Goal: Task Accomplishment & Management: Use online tool/utility

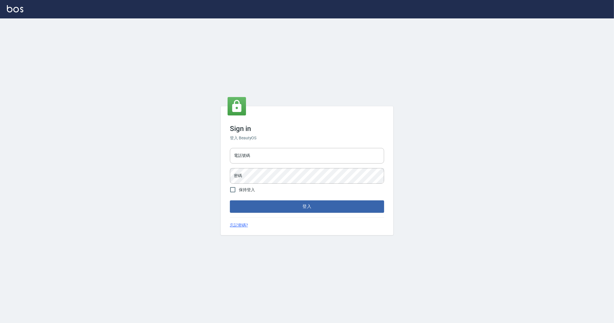
click at [247, 151] on div "電話號碼 電話號碼" at bounding box center [307, 156] width 154 height 16
type input "0912345"
click at [230, 200] on button "登入" at bounding box center [307, 206] width 154 height 12
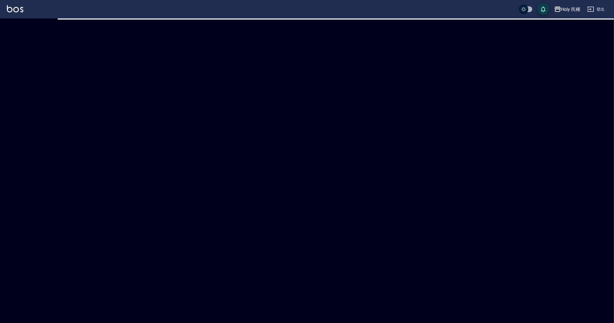
checkbox input "true"
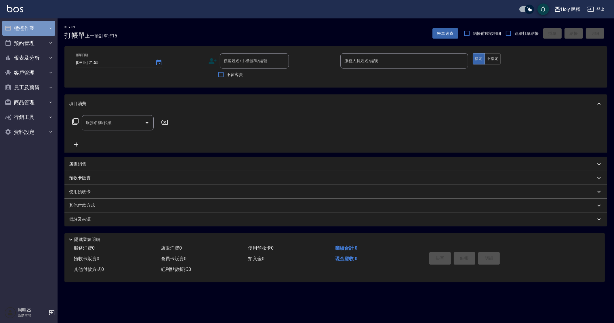
click at [23, 27] on button "櫃檯作業" at bounding box center [28, 28] width 53 height 15
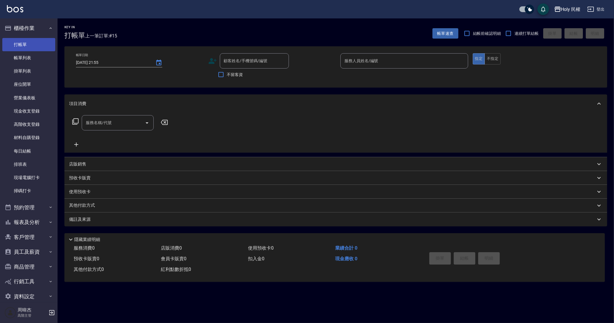
click at [35, 50] on link "打帳單" at bounding box center [28, 44] width 53 height 13
click at [30, 149] on link "每日結帳" at bounding box center [28, 151] width 53 height 13
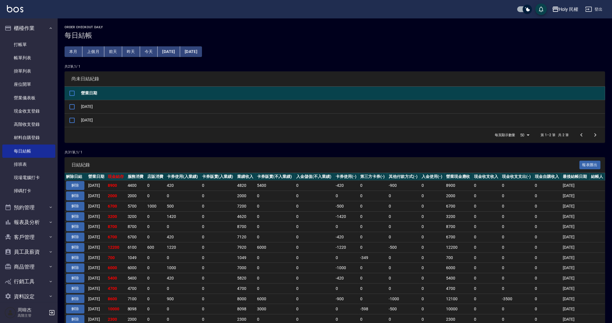
click at [189, 217] on td "1420" at bounding box center [182, 216] width 35 height 10
click at [75, 106] on input "checkbox" at bounding box center [72, 107] width 12 height 12
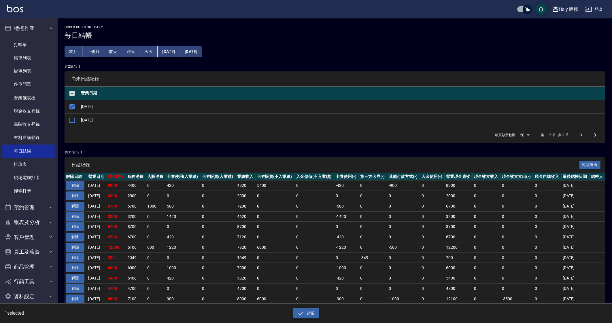
click at [306, 314] on button "結帳" at bounding box center [306, 313] width 27 height 11
click at [287, 24] on button "確定" at bounding box center [285, 23] width 18 height 9
checkbox input "false"
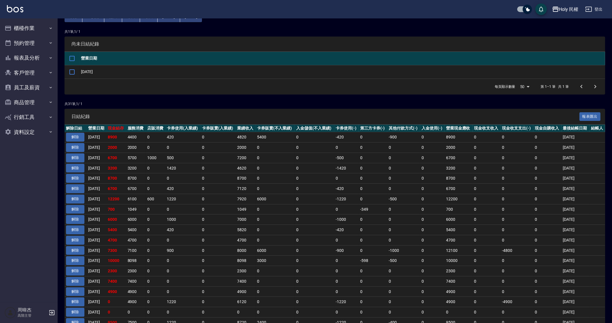
scroll to position [36, 0]
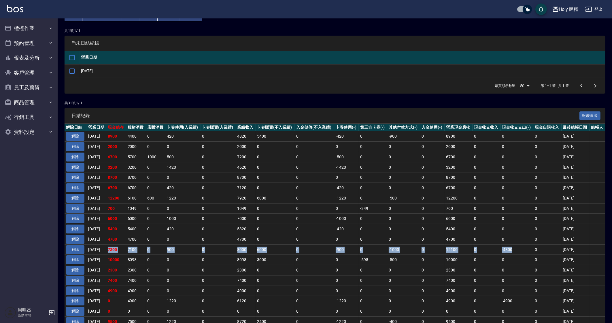
drag, startPoint x: 113, startPoint y: 249, endPoint x: 512, endPoint y: 250, distance: 398.2
click at [512, 250] on tr "解除 [DATE] 7300 7100 0 900 0 8000 6000 0 -900 0 -1000 0 12100 0 -4800 0 [DATE]" at bounding box center [334, 249] width 540 height 10
click at [496, 220] on td "0" at bounding box center [486, 219] width 28 height 10
click at [165, 180] on td "0" at bounding box center [156, 177] width 20 height 10
drag, startPoint x: 166, startPoint y: 181, endPoint x: 156, endPoint y: 227, distance: 47.4
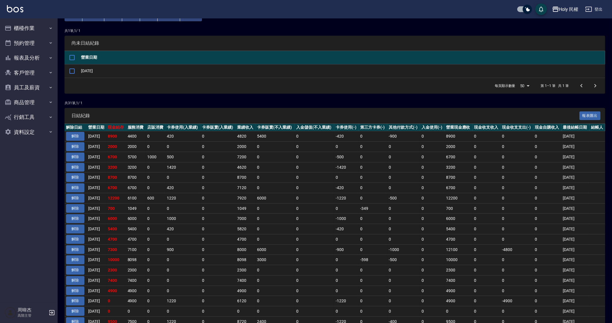
click at [165, 185] on tbody "解除 2025/08/21 8900 4400 0 420 0 4820 5400 0 -420 0 -900 0 8900 0 0 0 2025/08/22…" at bounding box center [334, 294] width 540 height 327
click at [180, 218] on td "1000" at bounding box center [182, 219] width 35 height 10
click at [253, 180] on td "8700" at bounding box center [246, 177] width 20 height 10
click at [24, 31] on button "櫃檯作業" at bounding box center [28, 28] width 53 height 15
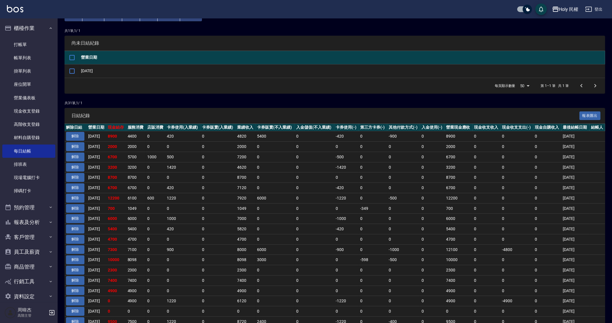
click at [154, 232] on td "0" at bounding box center [156, 229] width 20 height 10
click at [38, 24] on button "櫃檯作業" at bounding box center [28, 28] width 53 height 15
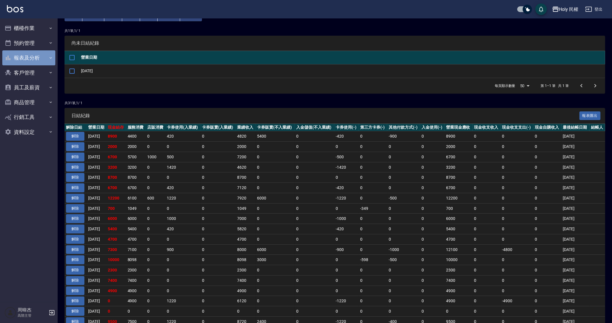
click at [35, 61] on button "報表及分析" at bounding box center [28, 57] width 53 height 15
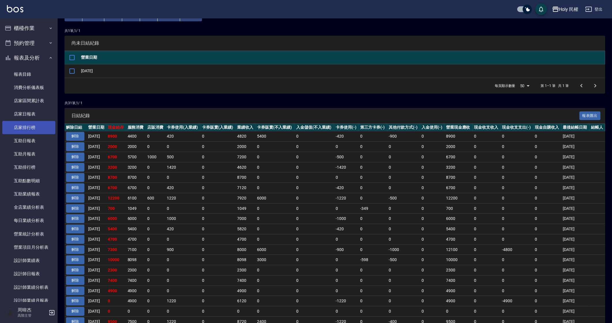
click at [40, 128] on link "店家排行榜" at bounding box center [28, 127] width 53 height 13
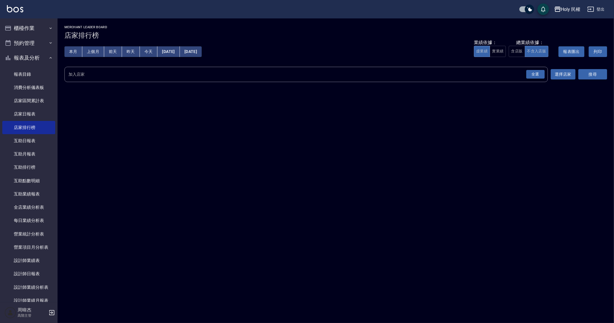
click at [530, 74] on div "全選" at bounding box center [536, 74] width 18 height 9
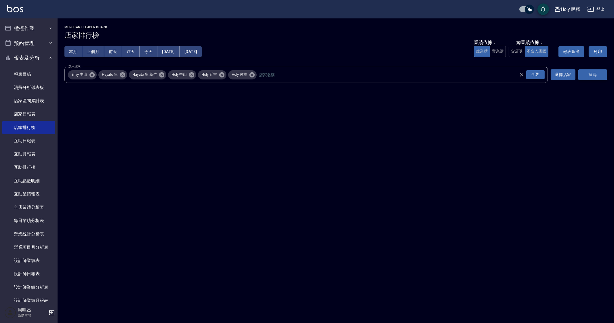
click at [593, 73] on button "搜尋" at bounding box center [593, 74] width 29 height 11
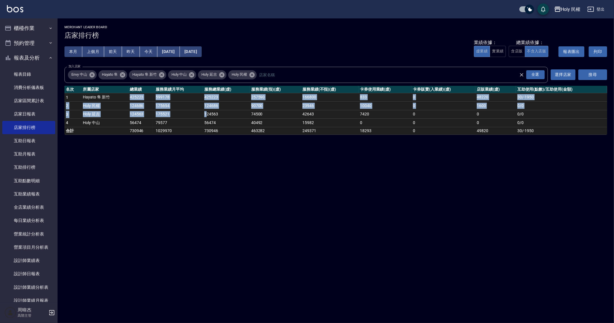
drag, startPoint x: 114, startPoint y: 94, endPoint x: 203, endPoint y: 115, distance: 91.5
click at [206, 113] on tbody "1 Hayato 隼 新竹 425223 599178 425223 257590 166800 833 0 48220 30 / -1950 2 Holy …" at bounding box center [335, 113] width 543 height 41
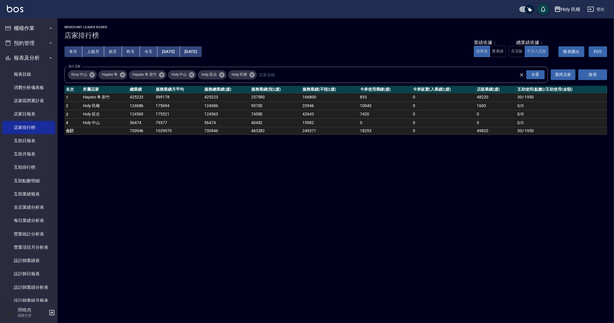
click at [189, 175] on div "Holy 民權 2025-08-01 - 2025-08-22 店家排行榜 列印時間： 2025-08-22-21:57 Merchant Leader Bo…" at bounding box center [307, 161] width 614 height 323
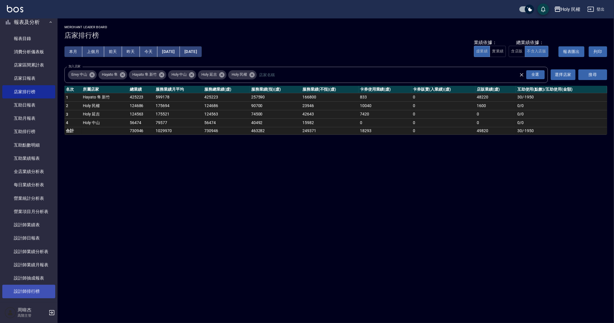
scroll to position [108, 0]
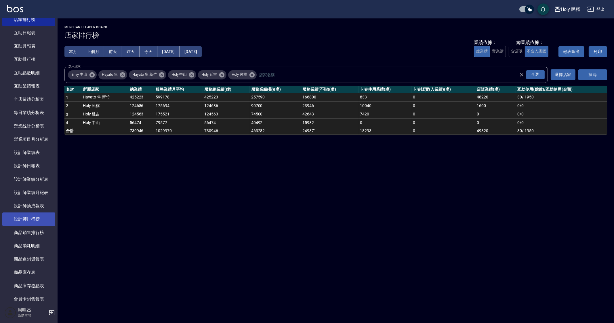
click at [46, 218] on link "設計師排行榜" at bounding box center [28, 218] width 53 height 13
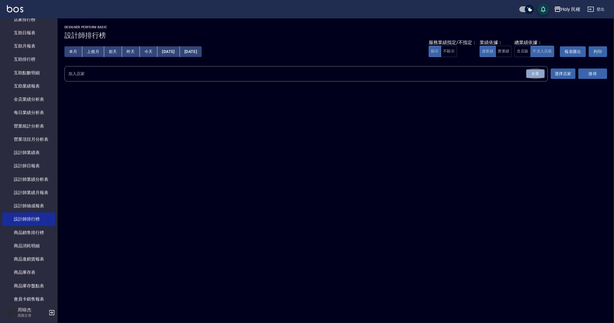
click at [542, 72] on div "全選" at bounding box center [536, 73] width 18 height 9
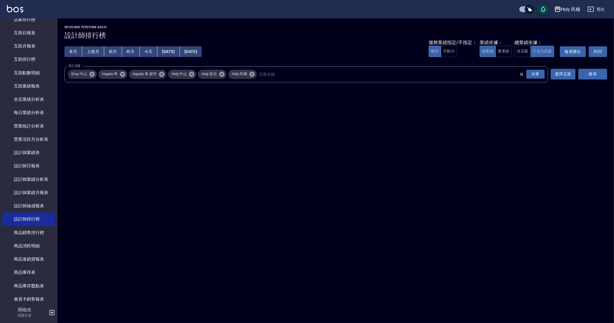
click at [593, 77] on button "搜尋" at bounding box center [593, 74] width 29 height 11
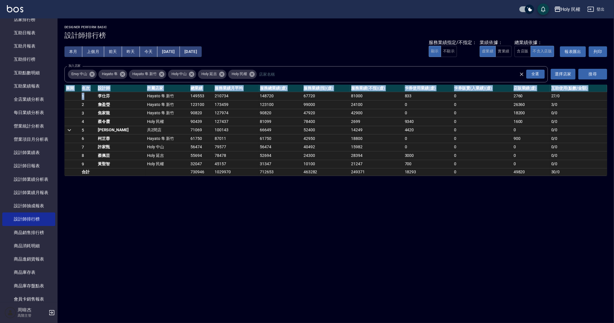
drag, startPoint x: 91, startPoint y: 93, endPoint x: 212, endPoint y: 192, distance: 156.1
click at [212, 192] on div "Holy 民權 2025-08-01 - 2025-08-22 設計師排行榜 列印時間： 2025-08-22-21:57 Designer Perform …" at bounding box center [307, 161] width 614 height 323
click at [228, 223] on div "Holy 民權 2025-08-01 - 2025-08-22 設計師排行榜 列印時間： 2025-08-22-21:57 Designer Perform …" at bounding box center [307, 161] width 614 height 323
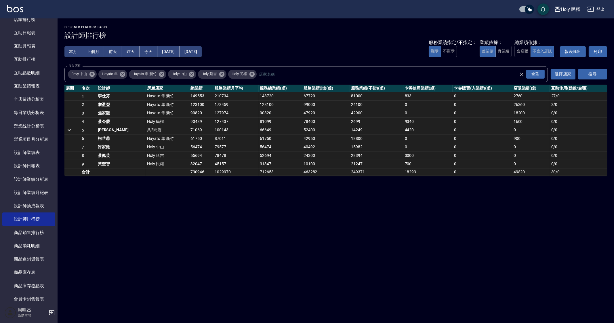
click at [397, 237] on div "Holy 民權 2025-08-01 - 2025-08-22 設計師排行榜 列印時間： 2025-08-22-21:57 Designer Perform …" at bounding box center [307, 161] width 614 height 323
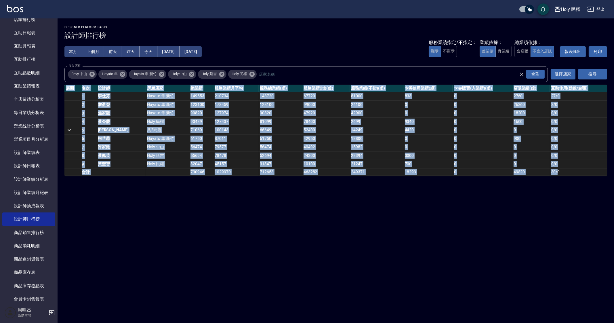
click at [397, 237] on div "Holy 民權 2025-08-01 - 2025-08-22 設計師排行榜 列印時間： 2025-08-22-21:57 Designer Perform …" at bounding box center [307, 161] width 614 height 323
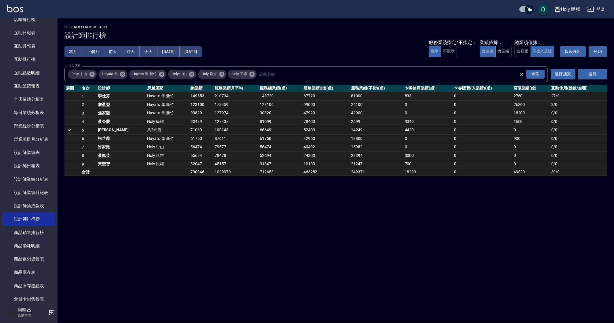
click at [163, 243] on div "Holy 民權 2025-08-01 - 2025-08-22 設計師排行榜 列印時間： 2025-08-22-21:57 Designer Perform …" at bounding box center [307, 161] width 614 height 323
click at [257, 294] on div "Holy 民權 2025-08-01 - 2025-08-22 設計師排行榜 列印時間： 2025-08-22-21:57 Designer Perform …" at bounding box center [307, 161] width 614 height 323
click at [529, 258] on div "Holy 民權 2025-08-01 - 2025-08-22 設計師排行榜 列印時間： 2025-08-22-21:57 Designer Perform …" at bounding box center [307, 161] width 614 height 323
click at [207, 270] on div "Holy 民權 2025-08-01 - 2025-08-22 設計師排行榜 列印時間： 2025-08-22-21:57 Designer Perform …" at bounding box center [307, 161] width 614 height 323
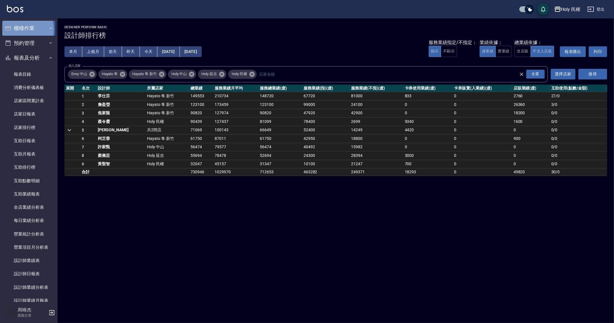
click at [16, 29] on button "櫃檯作業" at bounding box center [28, 28] width 53 height 15
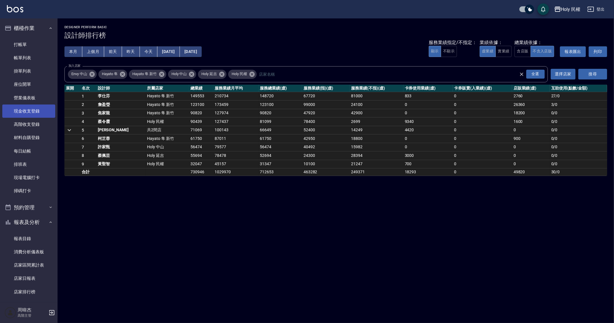
click at [34, 110] on link "現金收支登錄" at bounding box center [28, 111] width 53 height 13
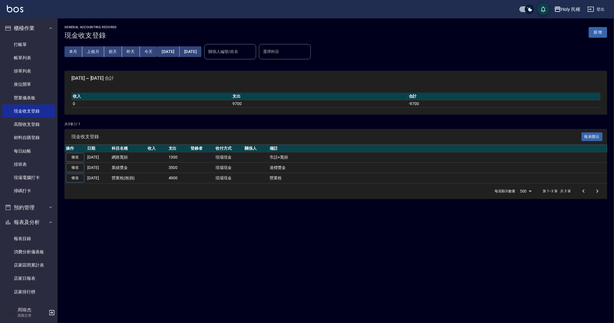
click at [184, 224] on div "GENERAL ACCOUNTING RECORDS 現金收支登錄 新增 本月 上個月 前天 昨天 今天 2025/08/01 2025/08/22 關係人編…" at bounding box center [307, 161] width 614 height 323
click at [283, 235] on div "GENERAL ACCOUNTING RECORDS 現金收支登錄 新增 本月 上個月 前天 昨天 今天 2025/08/01 2025/08/22 關係人編…" at bounding box center [307, 161] width 614 height 323
click at [33, 93] on link "營業儀表板" at bounding box center [28, 97] width 53 height 13
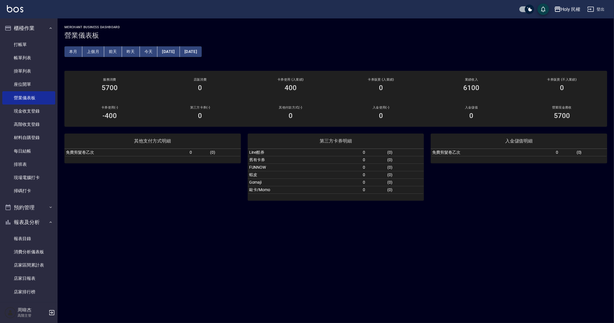
click at [380, 269] on div "MERCHANT BUSINESS DASHBOARD 營業儀表板 本月 上個月 前天 昨天 今天 2025/08/22 2025/08/22 服務消費 57…" at bounding box center [307, 161] width 614 height 323
click at [369, 263] on div "MERCHANT BUSINESS DASHBOARD 營業儀表板 本月 上個月 前天 昨天 今天 2025/08/22 2025/08/22 服務消費 57…" at bounding box center [307, 161] width 614 height 323
click at [382, 271] on div "MERCHANT BUSINESS DASHBOARD 營業儀表板 本月 上個月 前天 昨天 今天 2025/08/22 2025/08/22 服務消費 57…" at bounding box center [307, 161] width 614 height 323
click at [447, 235] on div "MERCHANT BUSINESS DASHBOARD 營業儀表板 本月 上個月 前天 昨天 今天 2025/08/22 2025/08/22 服務消費 57…" at bounding box center [307, 161] width 614 height 323
click at [353, 260] on div "MERCHANT BUSINESS DASHBOARD 營業儀表板 本月 上個月 前天 昨天 今天 2025/08/22 2025/08/22 服務消費 57…" at bounding box center [307, 161] width 614 height 323
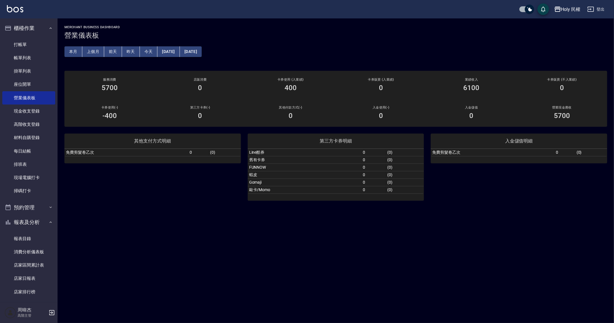
click at [353, 260] on div "MERCHANT BUSINESS DASHBOARD 營業儀表板 本月 上個月 前天 昨天 今天 2025/08/22 2025/08/22 服務消費 57…" at bounding box center [307, 161] width 614 height 323
click at [355, 259] on div "MERCHANT BUSINESS DASHBOARD 營業儀表板 本月 上個月 前天 昨天 今天 2025/08/22 2025/08/22 服務消費 57…" at bounding box center [307, 161] width 614 height 323
click at [356, 259] on div "MERCHANT BUSINESS DASHBOARD 營業儀表板 本月 上個月 前天 昨天 今天 2025/08/22 2025/08/22 服務消費 57…" at bounding box center [307, 161] width 614 height 323
click at [32, 54] on link "帳單列表" at bounding box center [28, 57] width 53 height 13
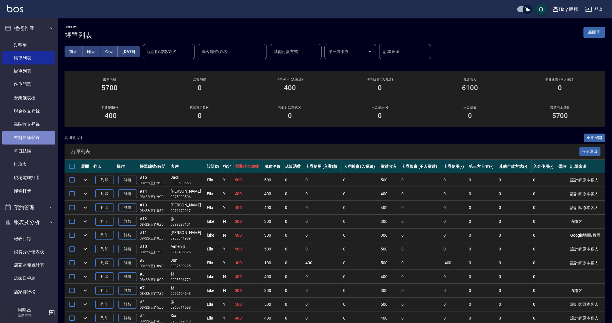
click at [31, 135] on link "材料自購登錄" at bounding box center [28, 137] width 53 height 13
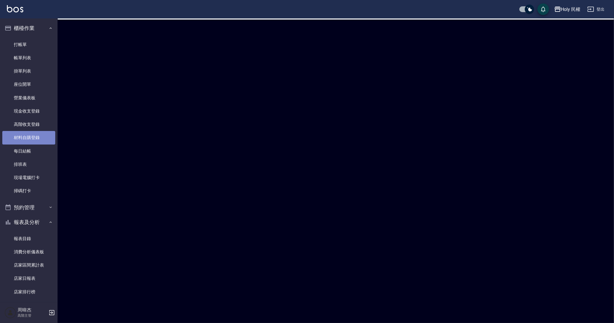
click at [38, 142] on link "材料自購登錄" at bounding box center [28, 137] width 53 height 13
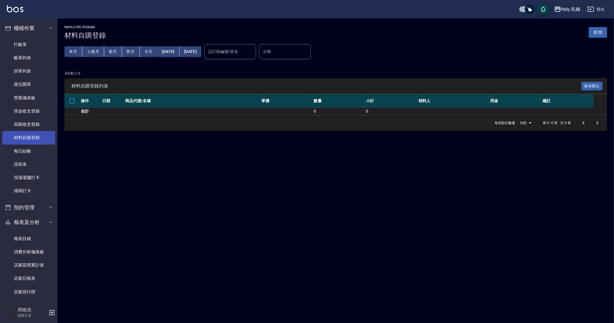
click at [35, 143] on link "材料自購登錄" at bounding box center [28, 137] width 53 height 13
click at [29, 150] on link "每日結帳" at bounding box center [28, 151] width 53 height 13
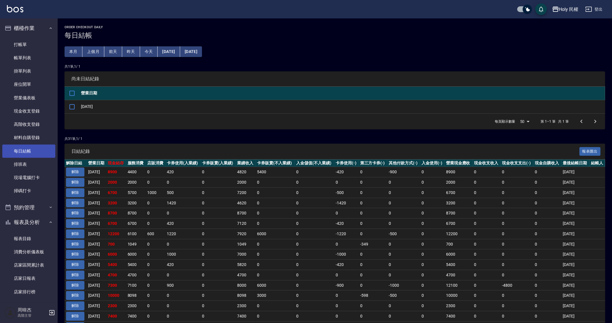
click at [29, 150] on link "每日結帳" at bounding box center [28, 151] width 53 height 13
click at [183, 240] on td "0" at bounding box center [182, 244] width 35 height 10
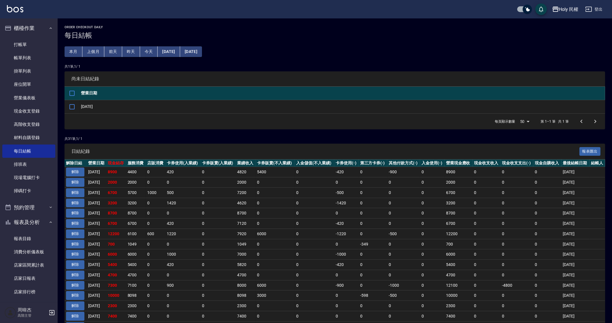
click at [318, 226] on td "0" at bounding box center [314, 224] width 39 height 10
click at [269, 222] on td "0" at bounding box center [274, 224] width 39 height 10
click at [39, 114] on link "現金收支登錄" at bounding box center [28, 111] width 53 height 13
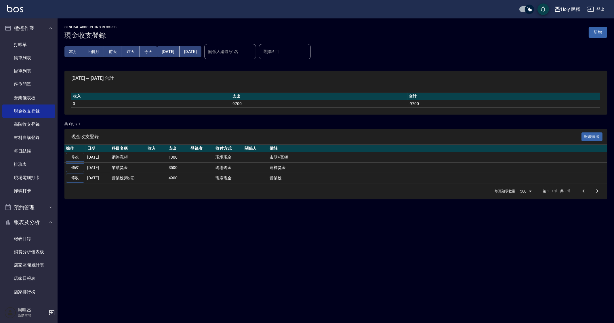
click at [168, 234] on div "GENERAL ACCOUNTING RECORDS 現金收支登錄 新增 本月 上個月 前天 昨天 今天 2025/08/01 2025/08/22 關係人編…" at bounding box center [307, 161] width 614 height 323
click at [456, 220] on div "GENERAL ACCOUNTING RECORDS 現金收支登錄 新增 本月 上個月 前天 昨天 今天 2025/08/01 2025/08/22 關係人編…" at bounding box center [307, 161] width 614 height 323
click at [89, 52] on button "上個月" at bounding box center [93, 51] width 22 height 11
click at [76, 54] on button "本月" at bounding box center [73, 51] width 18 height 11
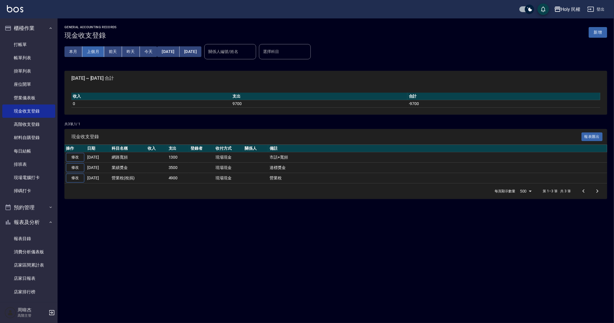
click at [88, 52] on button "上個月" at bounding box center [93, 51] width 22 height 11
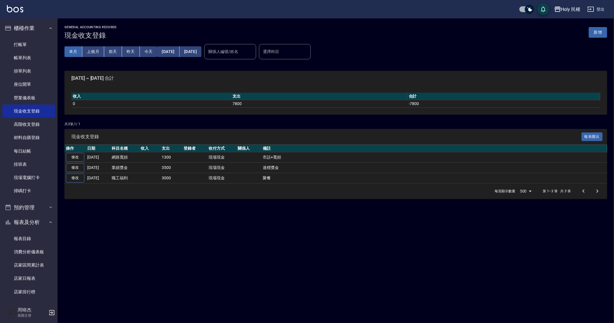
click at [71, 50] on button "本月" at bounding box center [73, 51] width 18 height 11
click at [600, 33] on button "新增" at bounding box center [598, 32] width 18 height 11
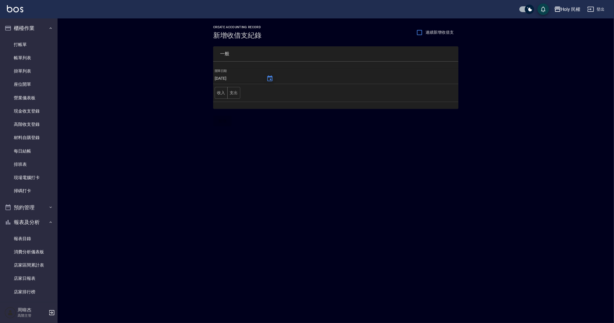
click at [267, 77] on icon "Choose date, selected date is 2025-08-22" at bounding box center [269, 78] width 5 height 6
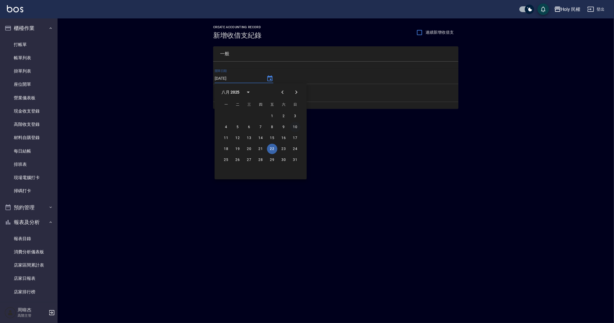
click at [296, 124] on button "10" at bounding box center [295, 127] width 10 height 10
type input "2025/08/10"
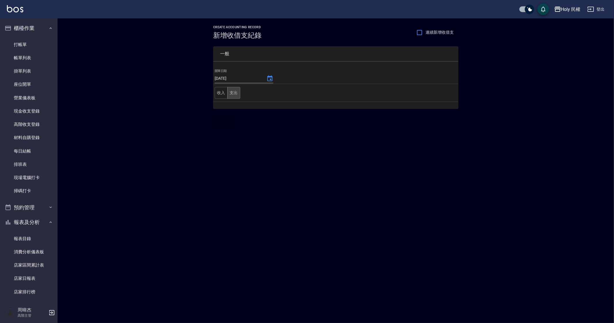
click at [238, 94] on button "支出" at bounding box center [233, 93] width 13 height 12
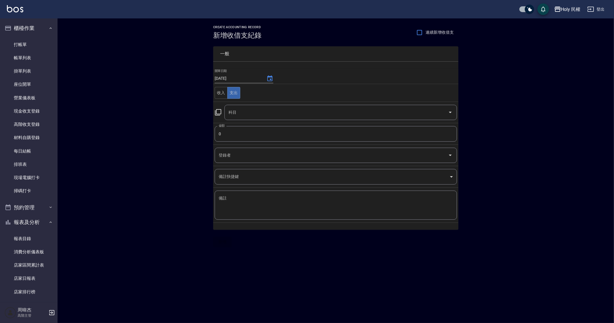
click at [254, 130] on input "0" at bounding box center [336, 134] width 242 height 16
type input "3000"
click at [271, 203] on textarea "備註" at bounding box center [336, 205] width 234 height 20
type textarea "g"
type textarea "ㄜ"
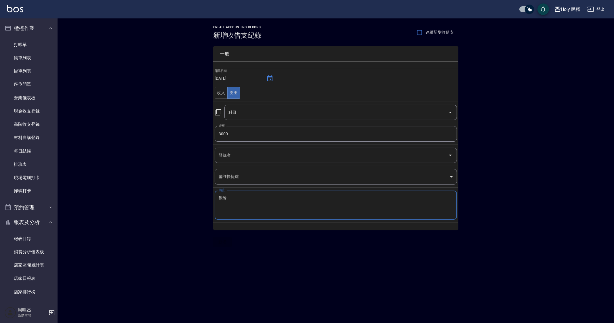
type textarea "聚餐"
click at [312, 111] on input "科目" at bounding box center [336, 112] width 219 height 10
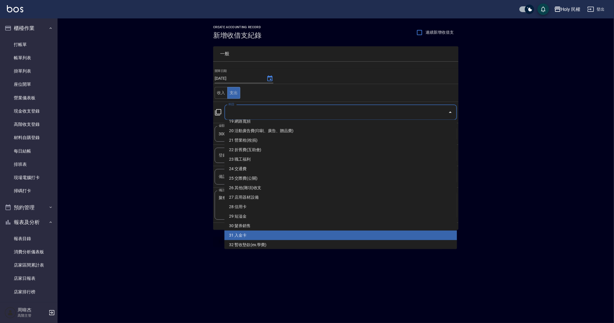
scroll to position [174, 0]
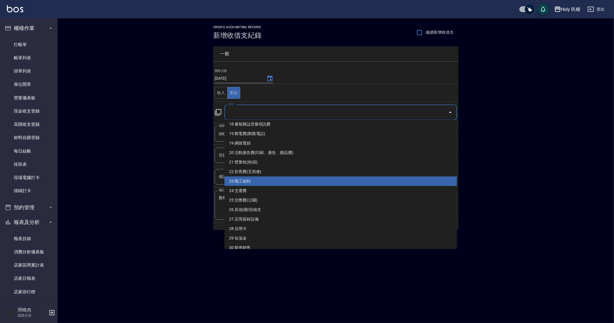
click at [291, 179] on li "23 職工福利" at bounding box center [341, 181] width 233 height 10
type input "23 職工福利"
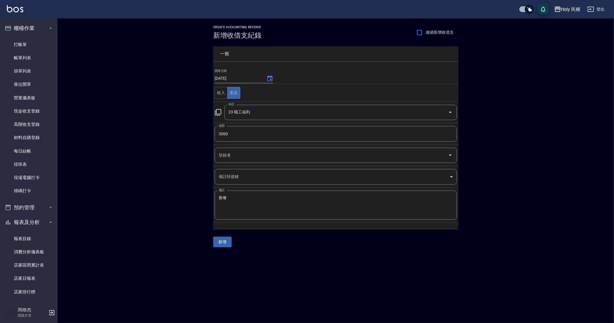
click at [318, 303] on div "CREATE ACCOUNTING RECORD 新增收借支紀錄 連續新增收借支 一般 開單日期 2025/08/10 收入 支出 科目 23 職工福利 科目…" at bounding box center [307, 161] width 614 height 323
click at [229, 242] on button "新增" at bounding box center [222, 242] width 18 height 11
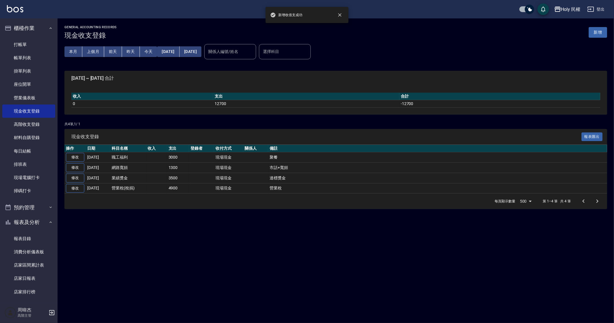
click at [416, 269] on div "GENERAL ACCOUNTING RECORDS 現金收支登錄 新增 本月 上個月 前天 昨天 今天 2025/08/01 2025/08/22 關係人編…" at bounding box center [307, 161] width 614 height 323
drag, startPoint x: 335, startPoint y: 239, endPoint x: 324, endPoint y: 255, distance: 19.7
click at [335, 239] on div "GENERAL ACCOUNTING RECORDS 現金收支登錄 新增 本月 上個月 前天 昨天 今天 2025/08/01 2025/08/22 關係人編…" at bounding box center [307, 161] width 614 height 323
click at [314, 259] on div "GENERAL ACCOUNTING RECORDS 現金收支登錄 新增 本月 上個月 前天 昨天 今天 2025/08/01 2025/08/22 關係人編…" at bounding box center [307, 161] width 614 height 323
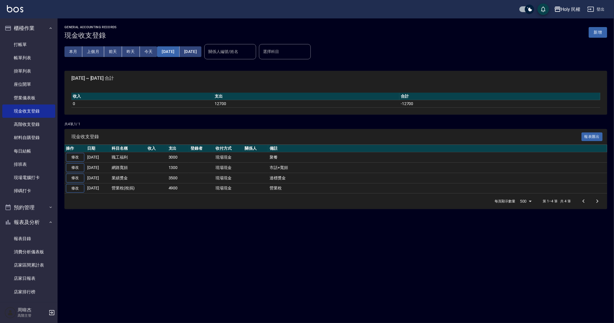
click at [168, 52] on button "[DATE]" at bounding box center [168, 51] width 22 height 11
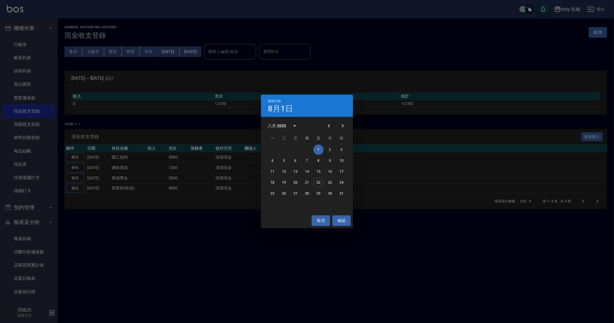
click at [324, 124] on button "Previous month" at bounding box center [329, 126] width 14 height 14
click at [325, 124] on button "Previous month" at bounding box center [329, 126] width 14 height 14
click at [281, 149] on button "1" at bounding box center [284, 150] width 10 height 10
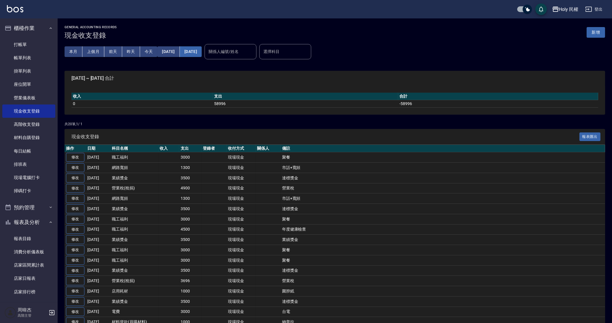
click at [202, 53] on button "[DATE]" at bounding box center [191, 51] width 22 height 11
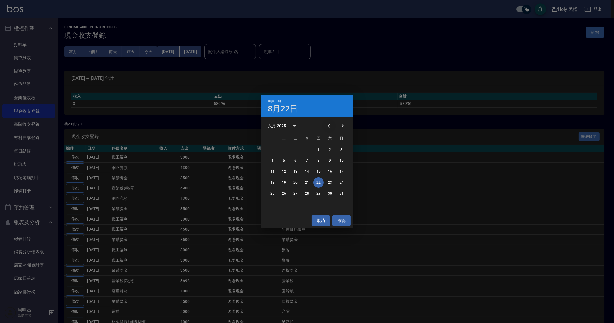
click at [328, 123] on icon "Previous month" at bounding box center [329, 125] width 7 height 7
click at [295, 195] on button "30" at bounding box center [296, 193] width 10 height 10
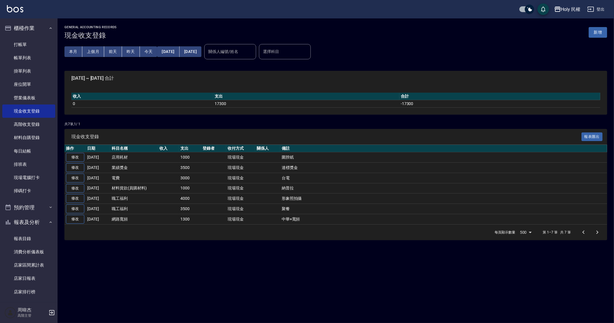
click at [388, 287] on div "GENERAL ACCOUNTING RECORDS 現金收支登錄 新增 本月 上個月 前天 昨天 今天 2025/04/01 2025/04/30 關係人編…" at bounding box center [307, 161] width 614 height 323
click at [568, 7] on div "Holy 民權" at bounding box center [571, 9] width 20 height 7
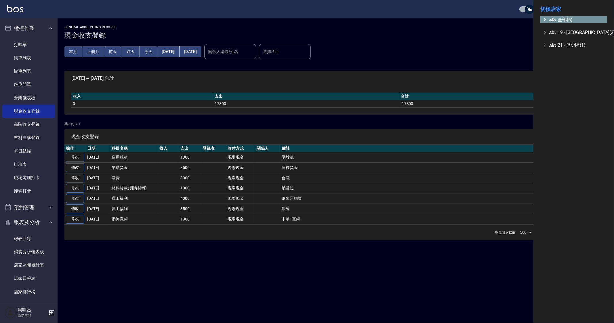
click at [566, 18] on span "全部(6)" at bounding box center [578, 19] width 56 height 7
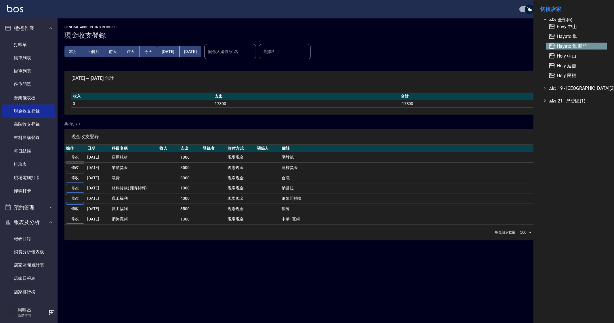
click at [580, 44] on span "Hayato 隼 新竹" at bounding box center [577, 46] width 56 height 7
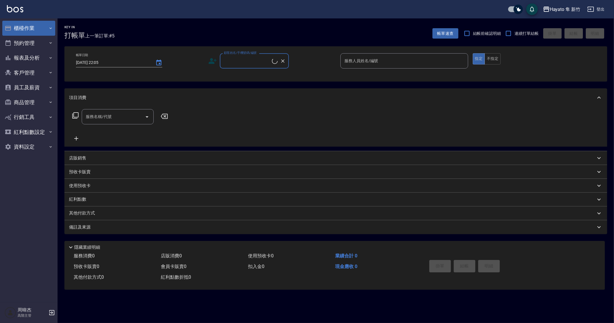
click at [22, 28] on button "櫃檯作業" at bounding box center [28, 28] width 53 height 15
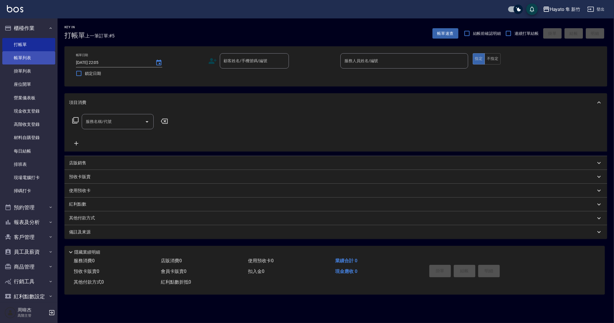
click at [32, 53] on link "帳單列表" at bounding box center [28, 57] width 53 height 13
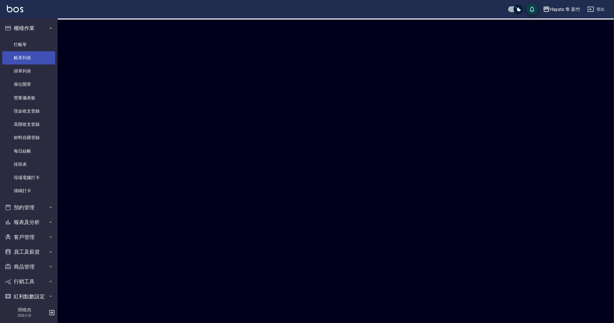
click at [32, 53] on link "帳單列表" at bounding box center [28, 57] width 53 height 13
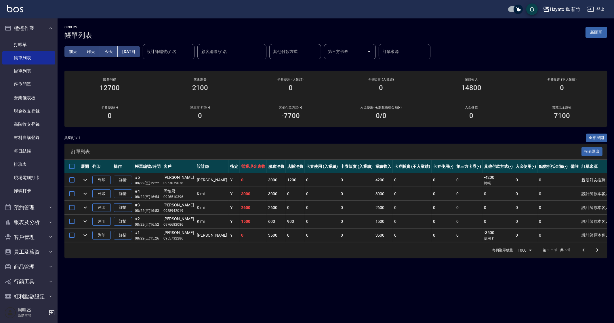
click at [441, 134] on div "共 5 筆, 1 / 1 全部展開" at bounding box center [335, 138] width 543 height 9
click at [446, 138] on div "共 5 筆, 1 / 1 全部展開" at bounding box center [335, 138] width 543 height 9
click at [459, 142] on div "共 5 筆, 1 / 1 全部展開" at bounding box center [335, 138] width 543 height 9
click at [483, 306] on div "ORDERS 帳單列表 新開單 [DATE] [DATE] [DATE] [DATE] 設計師編號/姓名 設計師編號/姓名 顧客編號/姓名 顧客編號/姓名 其…" at bounding box center [307, 161] width 614 height 323
click at [483, 305] on div "ORDERS 帳單列表 新開單 [DATE] [DATE] [DATE] [DATE] 設計師編號/姓名 設計師編號/姓名 顧客編號/姓名 顧客編號/姓名 其…" at bounding box center [307, 161] width 614 height 323
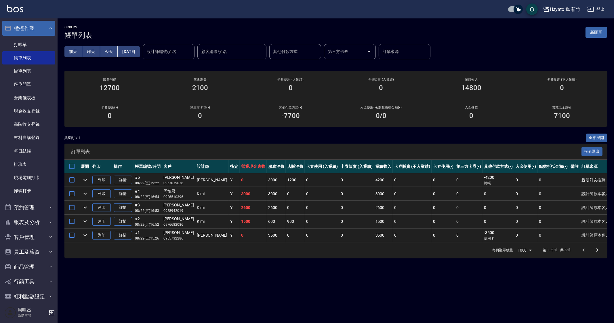
click at [38, 26] on button "櫃檯作業" at bounding box center [28, 28] width 53 height 15
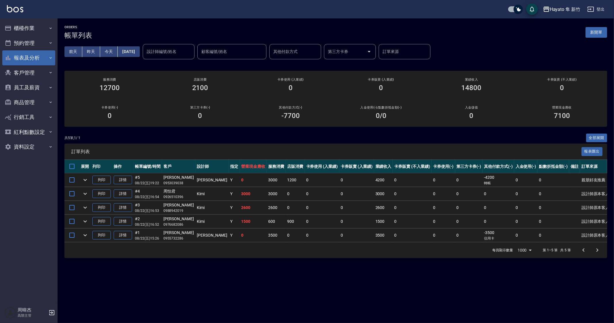
click at [38, 60] on button "報表及分析" at bounding box center [28, 57] width 53 height 15
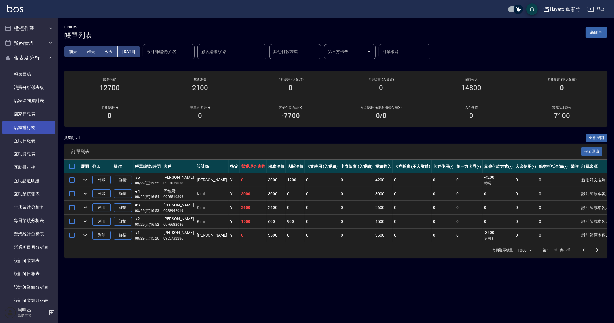
click at [47, 123] on link "店家排行榜" at bounding box center [28, 127] width 53 height 13
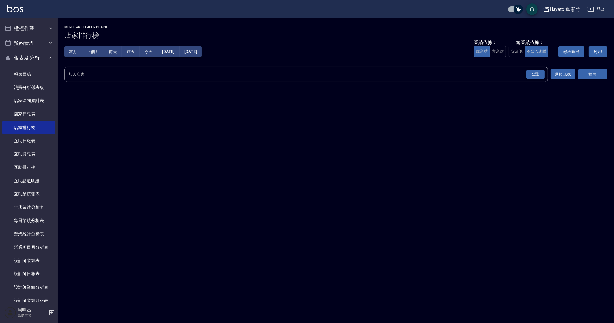
click at [538, 75] on div "全選" at bounding box center [536, 74] width 18 height 9
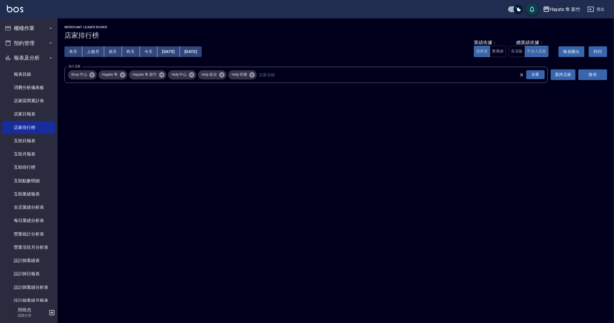
click at [614, 79] on div "Hayato 隼 新竹 [DATE] - [DATE] 店家排行榜 列印時間： [DATE][PHONE_NUMBER]:08 Merchant Leader…" at bounding box center [336, 55] width 557 height 74
click at [606, 76] on button "搜尋" at bounding box center [593, 74] width 29 height 11
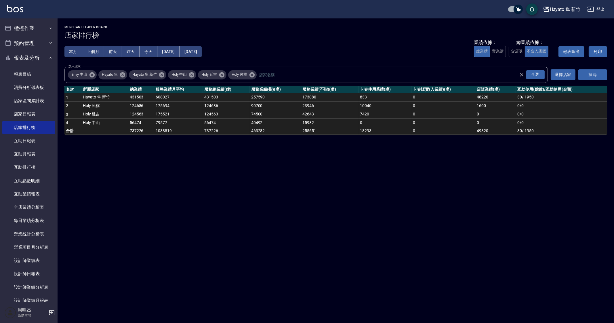
click at [351, 205] on div "Hayato 隼 新竹 [DATE] - [DATE] 店家排行榜 列印時間： [DATE][PHONE_NUMBER]:08 Merchant Leader…" at bounding box center [307, 161] width 614 height 323
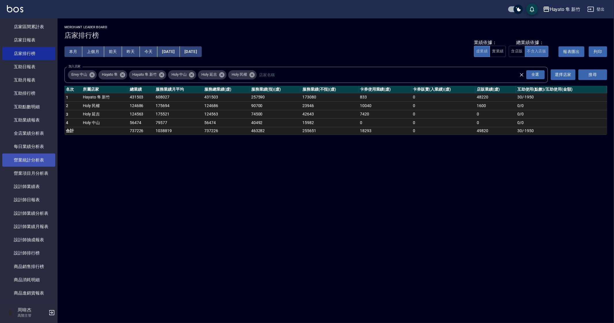
scroll to position [108, 0]
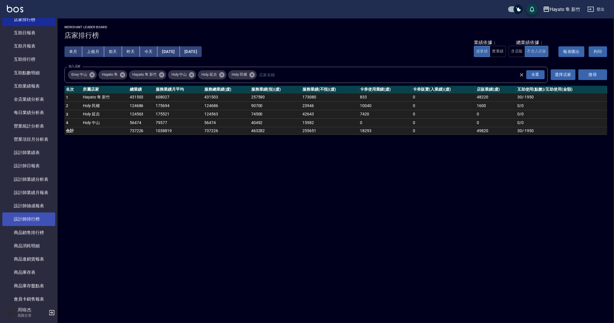
drag, startPoint x: 44, startPoint y: 217, endPoint x: 49, endPoint y: 218, distance: 5.3
click at [44, 217] on link "設計師排行榜" at bounding box center [28, 218] width 53 height 13
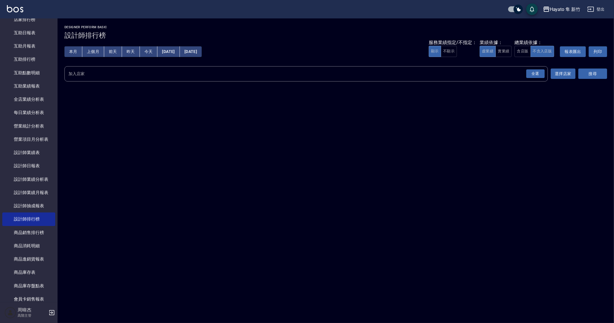
click at [538, 70] on div "全選" at bounding box center [536, 73] width 18 height 9
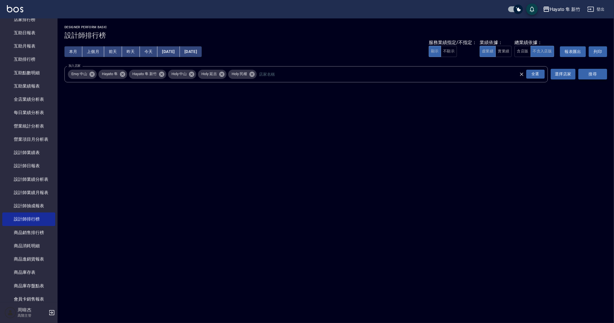
click at [596, 74] on button "搜尋" at bounding box center [593, 74] width 29 height 11
